Goal: Find specific page/section: Find specific page/section

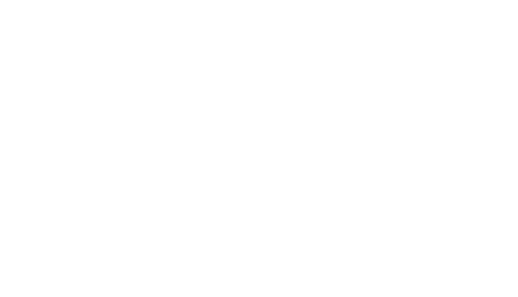
select select "Song"
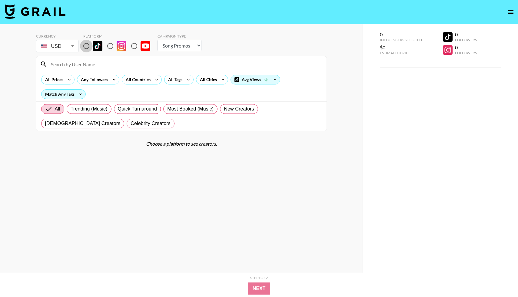
click at [89, 45] on input "radio" at bounding box center [86, 46] width 13 height 13
radio input "true"
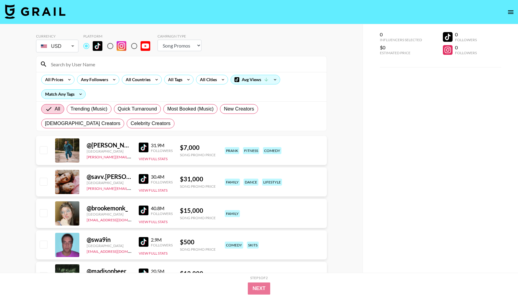
click at [95, 66] on input at bounding box center [185, 64] width 276 height 10
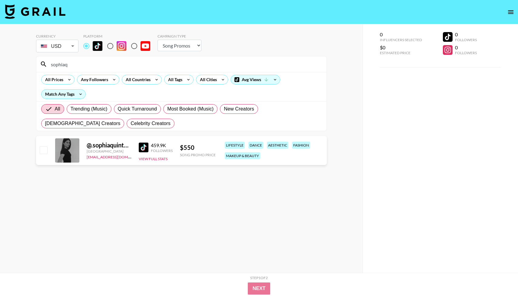
click at [108, 145] on div "@ .sophiaquintero" at bounding box center [109, 146] width 45 height 8
click at [152, 146] on div "459.9K" at bounding box center [162, 145] width 22 height 6
click at [145, 148] on img at bounding box center [144, 148] width 10 height 10
click at [92, 63] on input "sophiaq" at bounding box center [185, 64] width 276 height 10
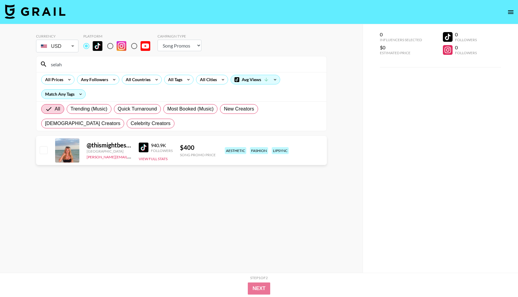
type input "selah"
